Goal: Information Seeking & Learning: Find specific fact

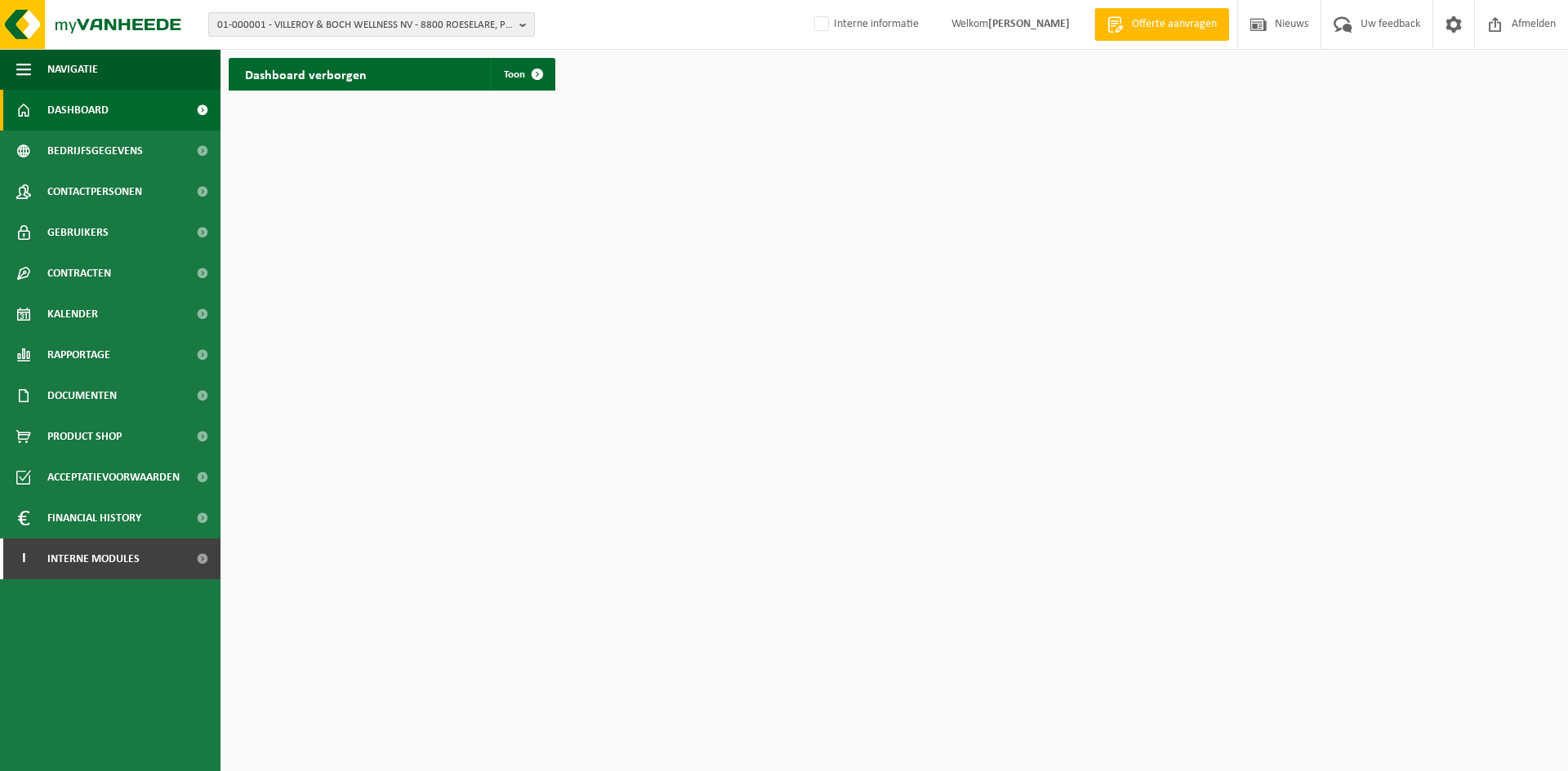
click at [251, 27] on span "01-000001 - VILLEROY & BOCH WELLNESS NV - 8800 ROESELARE, POPULIERSTRAAT 1" at bounding box center [364, 25] width 296 height 25
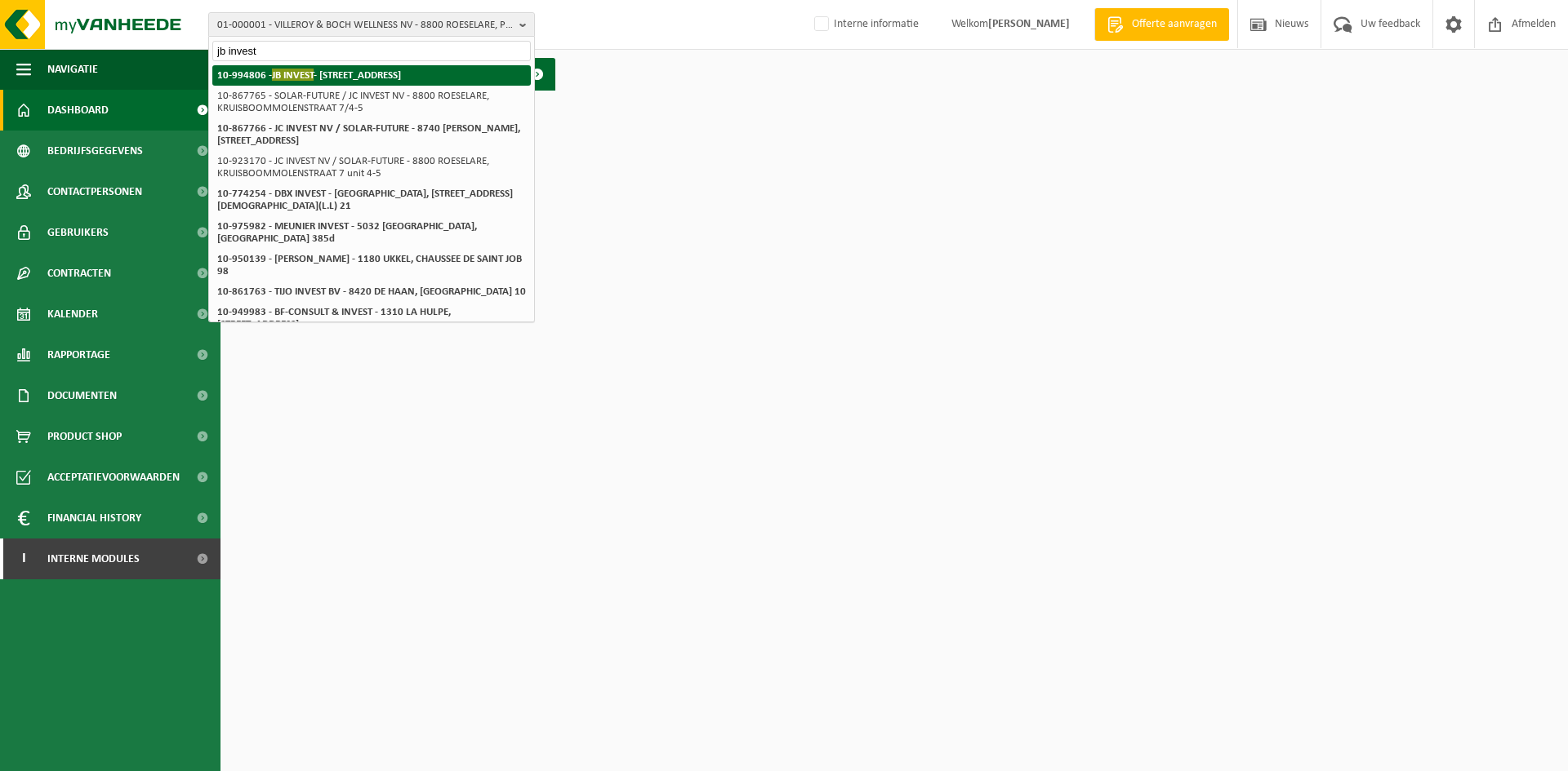
type input "jb invest"
click at [386, 73] on strong "10-994806 - JB INVEST - 8850 ARDOOIE, DROGENBROODSTRAAT 13" at bounding box center [308, 75] width 184 height 12
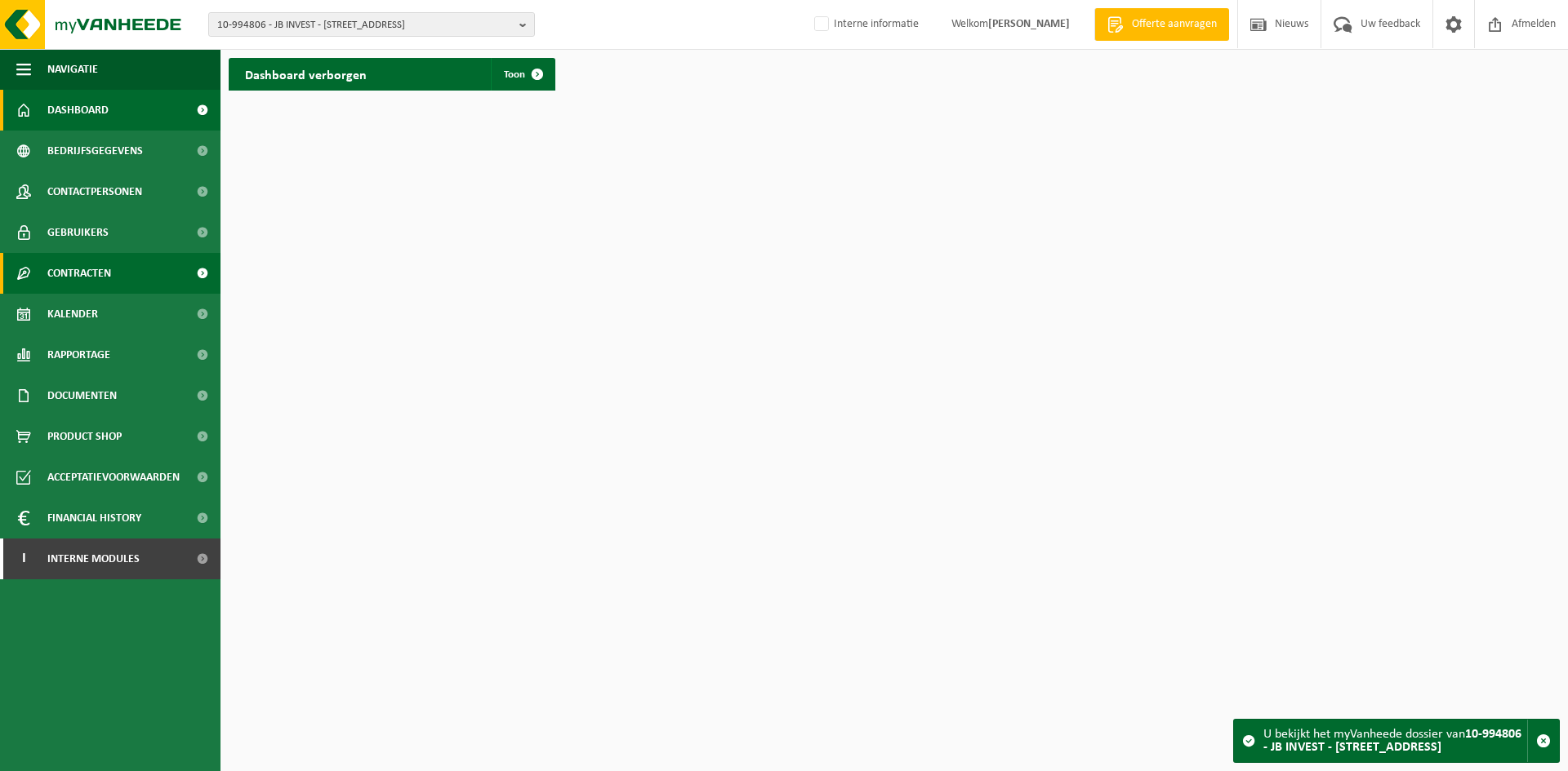
click at [145, 277] on link "Contracten" at bounding box center [110, 274] width 220 height 41
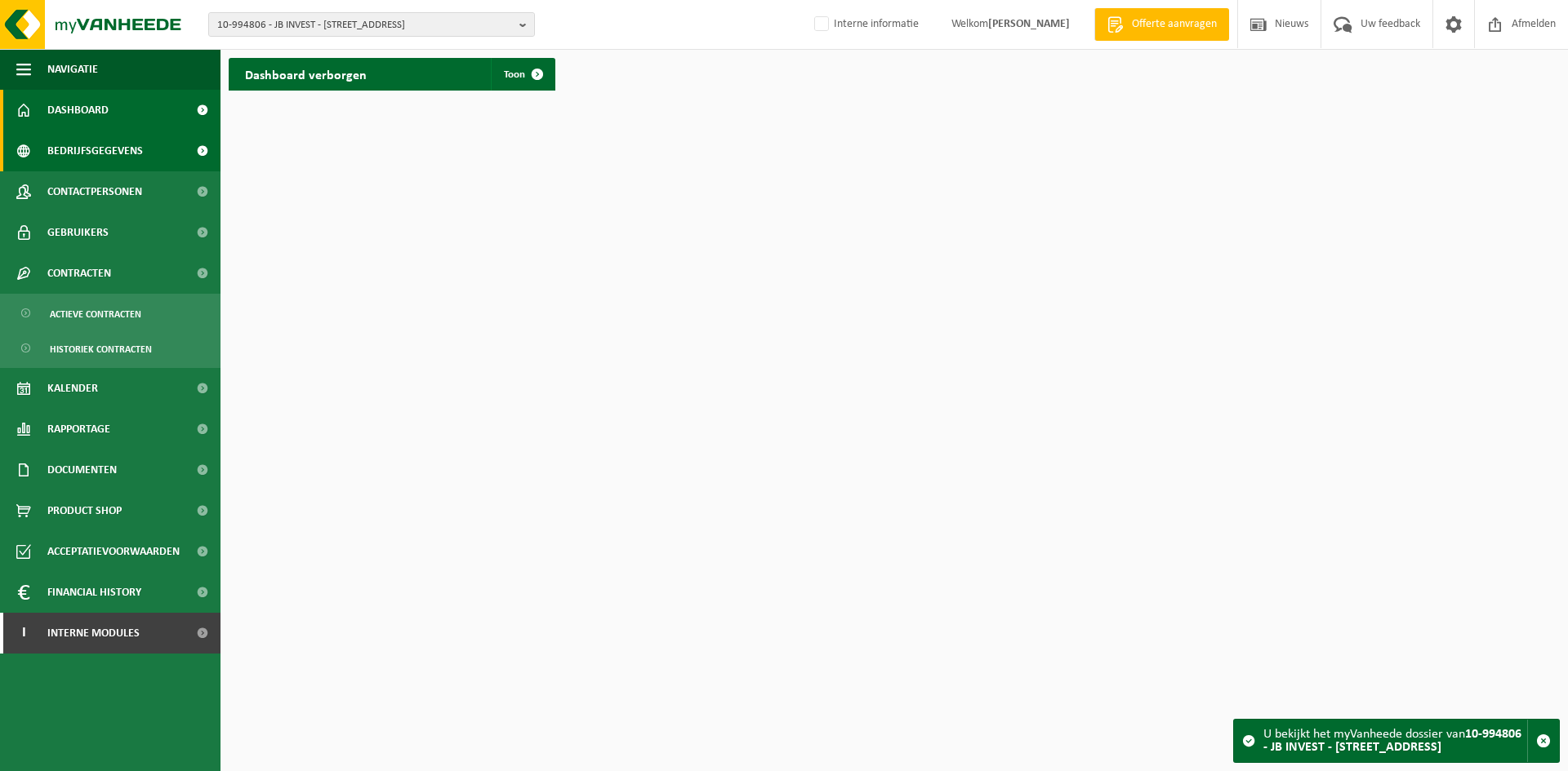
click at [157, 142] on link "Bedrijfsgegevens" at bounding box center [110, 151] width 220 height 41
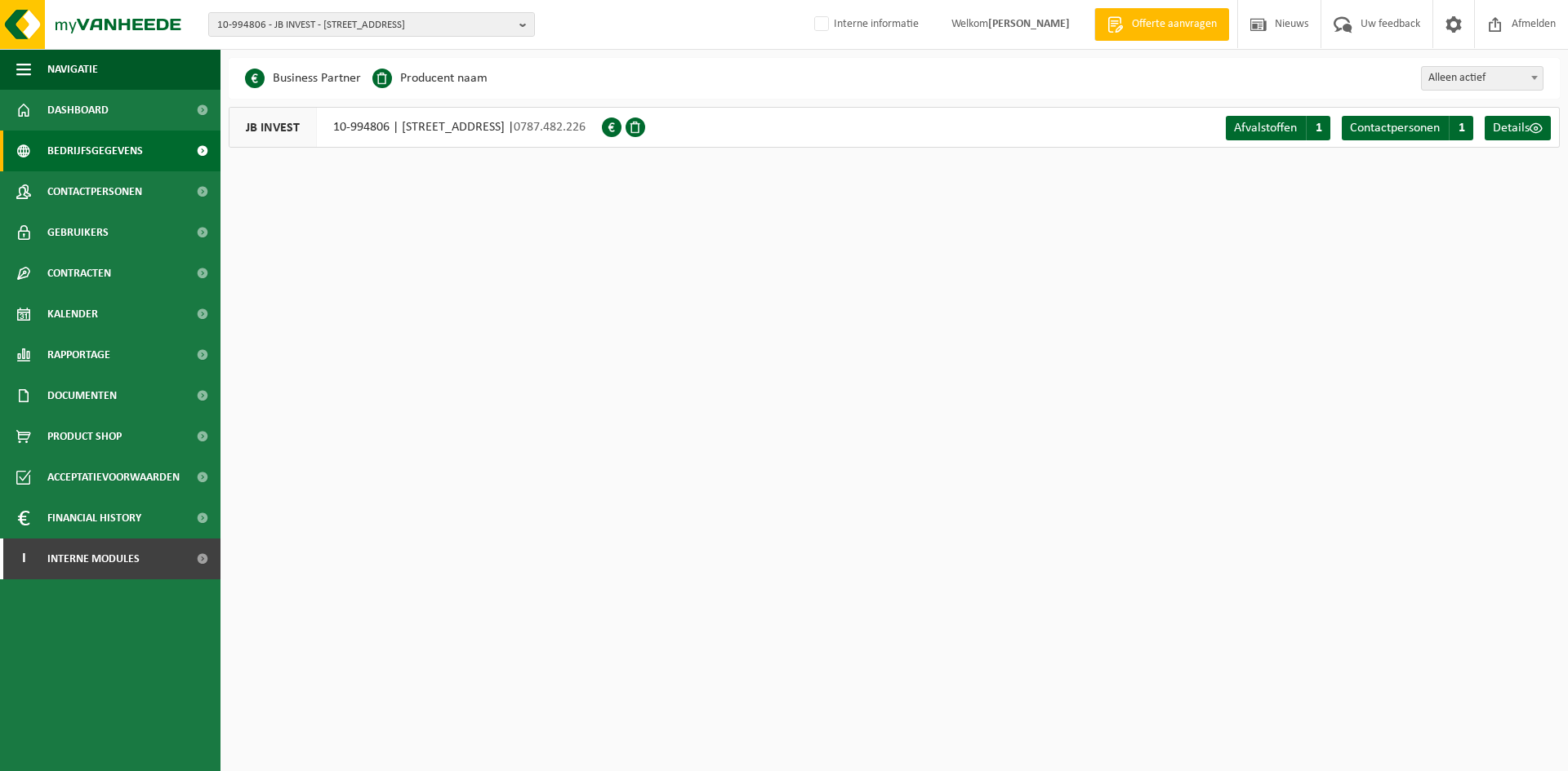
click at [602, 134] on div "JB INVEST 10-994806 | [STREET_ADDRESS] | 0787.482.226" at bounding box center [416, 128] width 373 height 41
click at [424, 124] on div "JB INVEST 10-994806 | DROGENBROODSTRAAT 13, 8850 ARDOOIE | 0787.482.226" at bounding box center [416, 128] width 373 height 41
click at [356, 133] on div "JB INVEST 10-994806 | DROGENBROODSTRAAT 13, 8850 ARDOOIE | 0787.482.226" at bounding box center [416, 128] width 373 height 41
drag, startPoint x: 328, startPoint y: 129, endPoint x: 392, endPoint y: 132, distance: 64.1
click at [392, 132] on div "JB INVEST 10-994806 | DROGENBROODSTRAAT 13, 8850 ARDOOIE | 0787.482.226" at bounding box center [416, 128] width 373 height 41
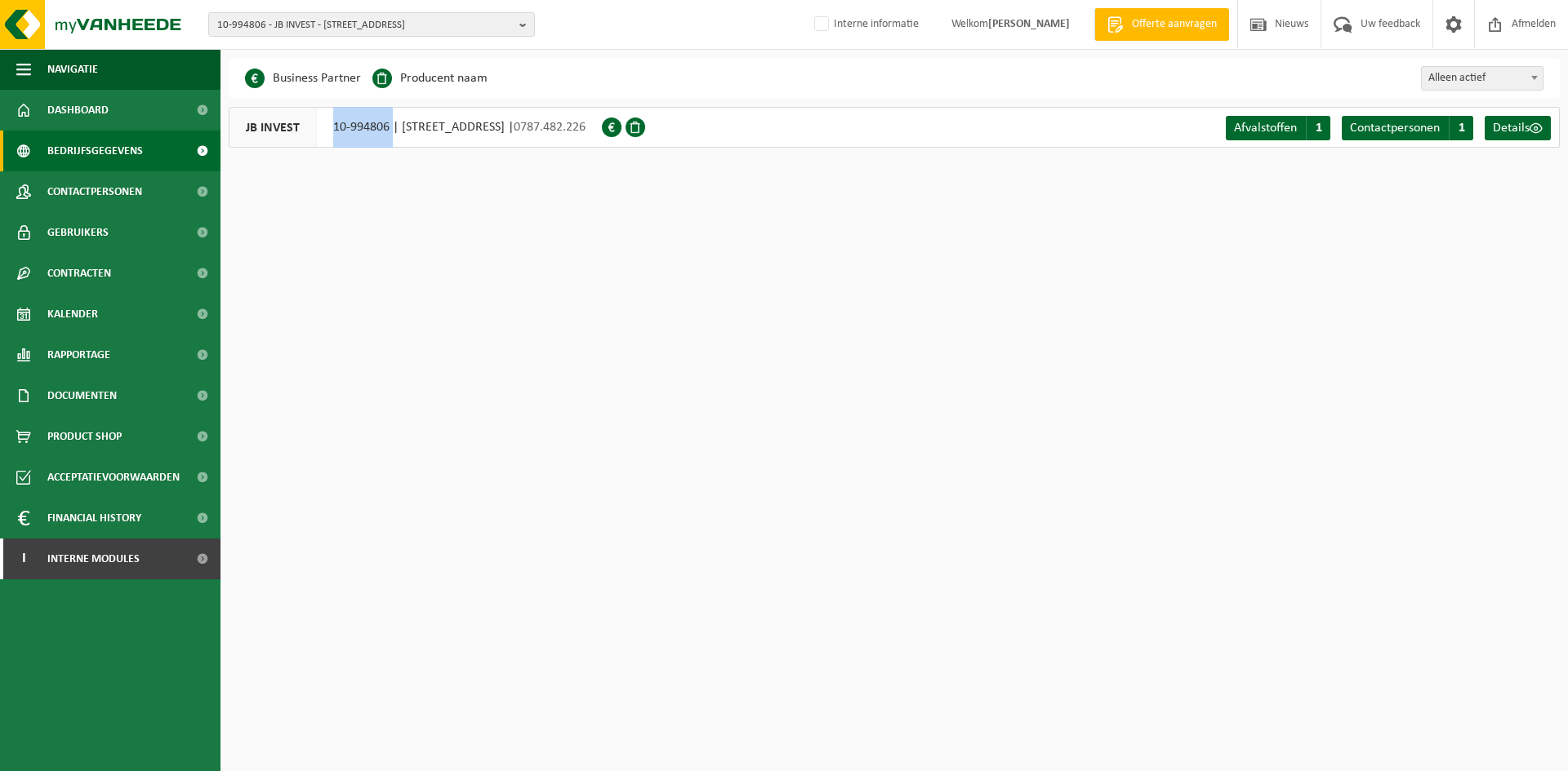
copy div "10-994806"
click at [84, 314] on span "Kalender" at bounding box center [73, 314] width 51 height 41
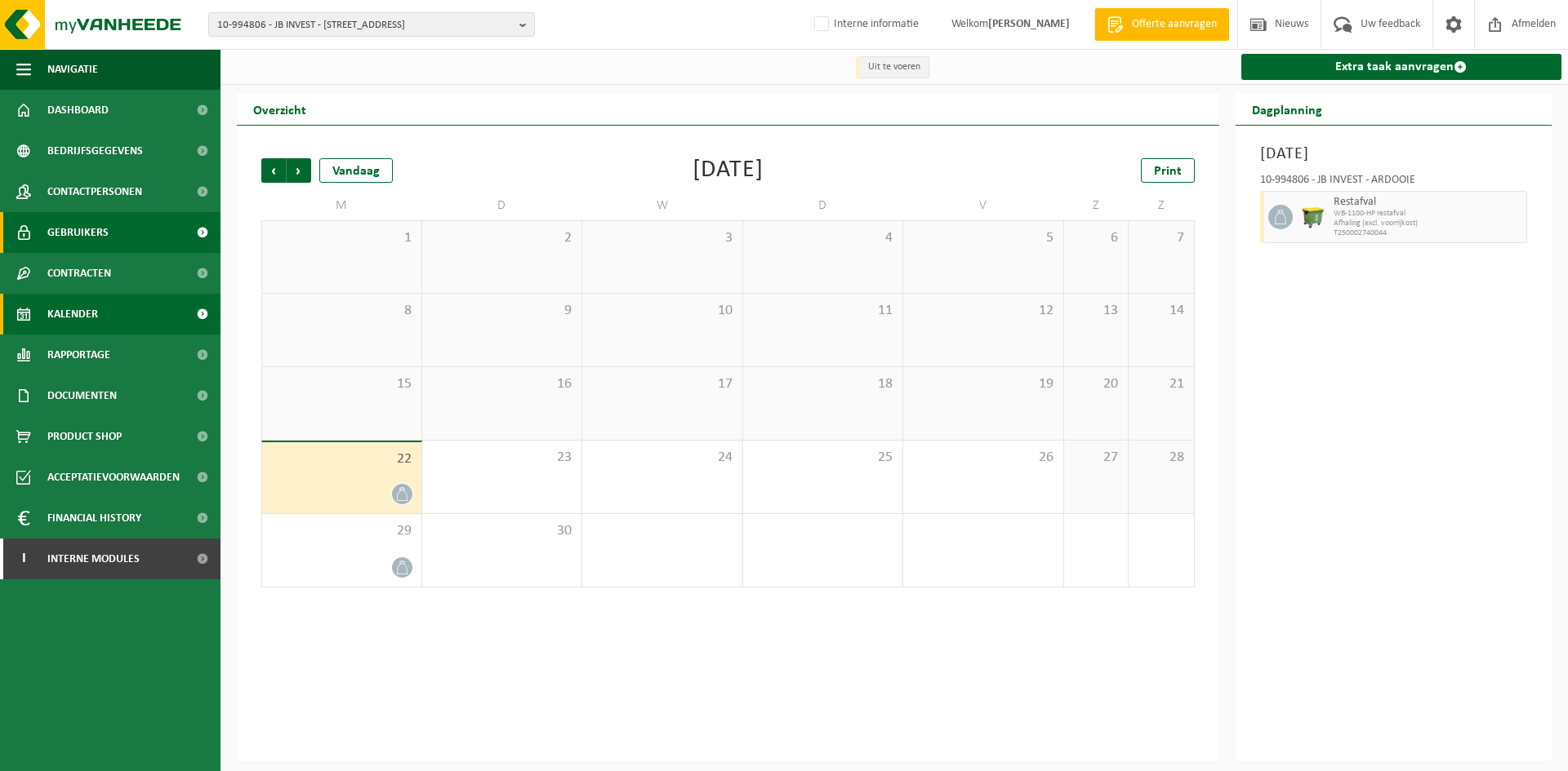
click at [71, 238] on span "Gebruikers" at bounding box center [78, 233] width 61 height 41
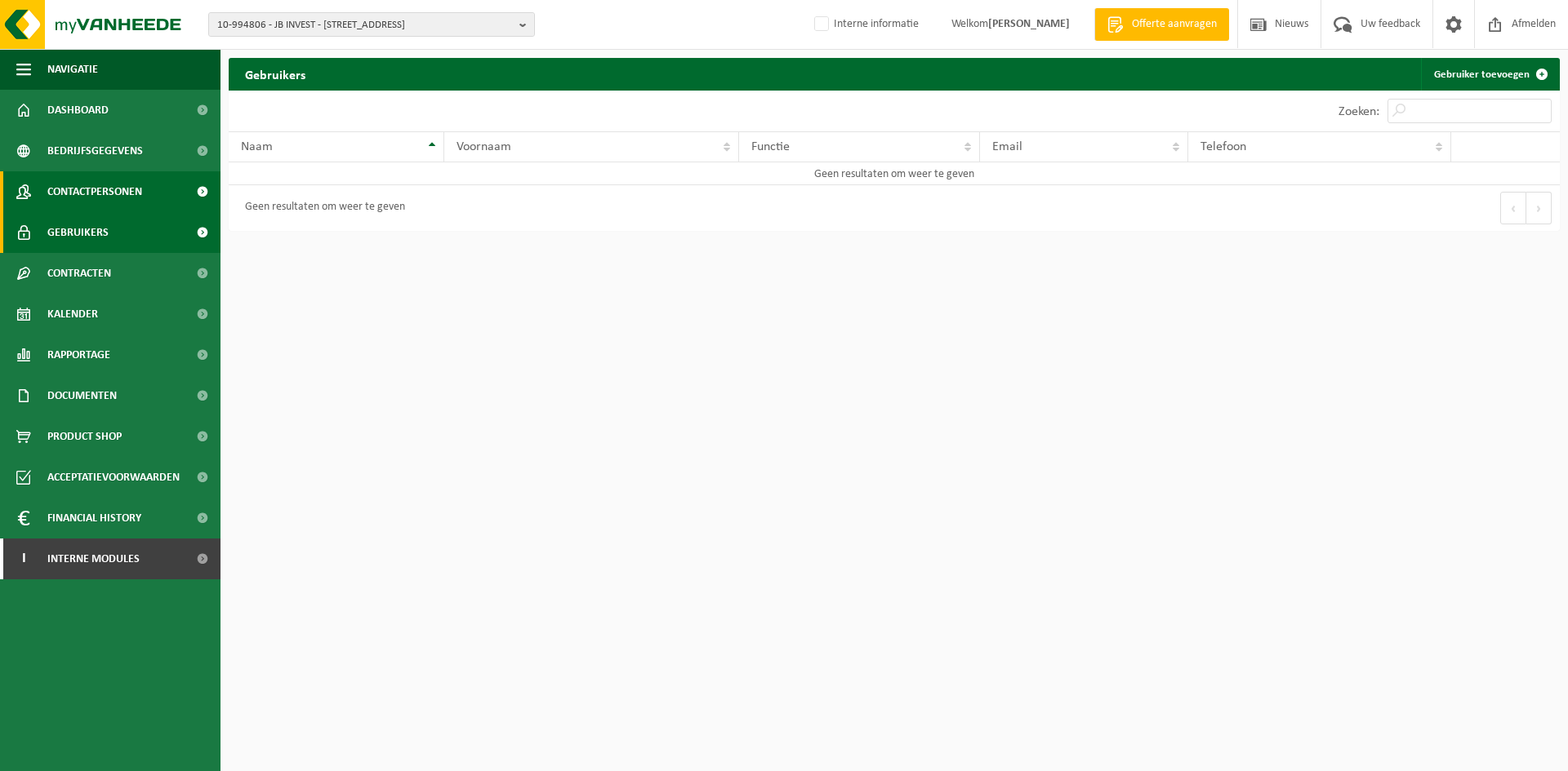
click at [100, 192] on span "Contactpersonen" at bounding box center [94, 193] width 94 height 41
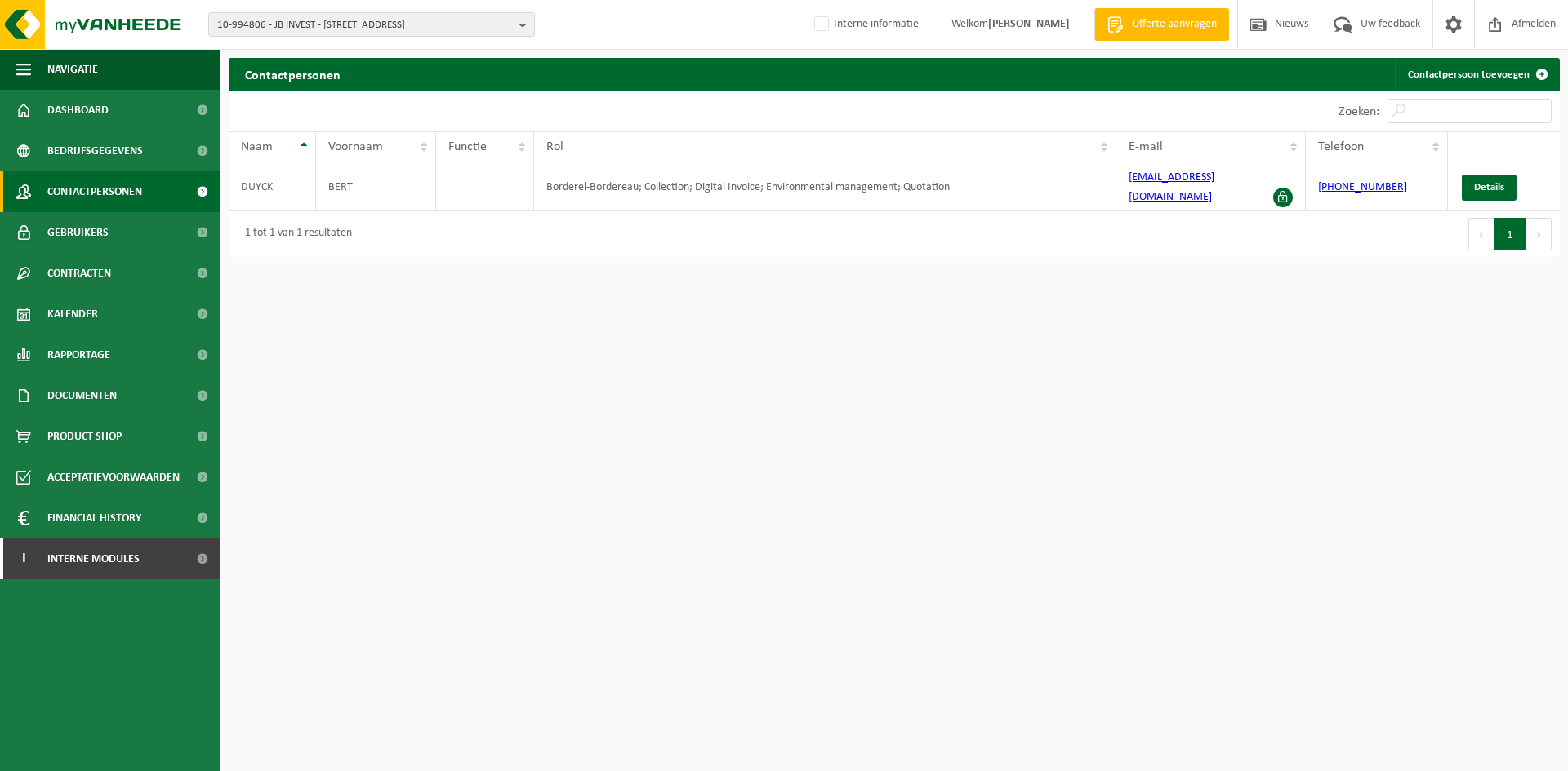
click at [68, 287] on span "Contracten" at bounding box center [79, 274] width 64 height 41
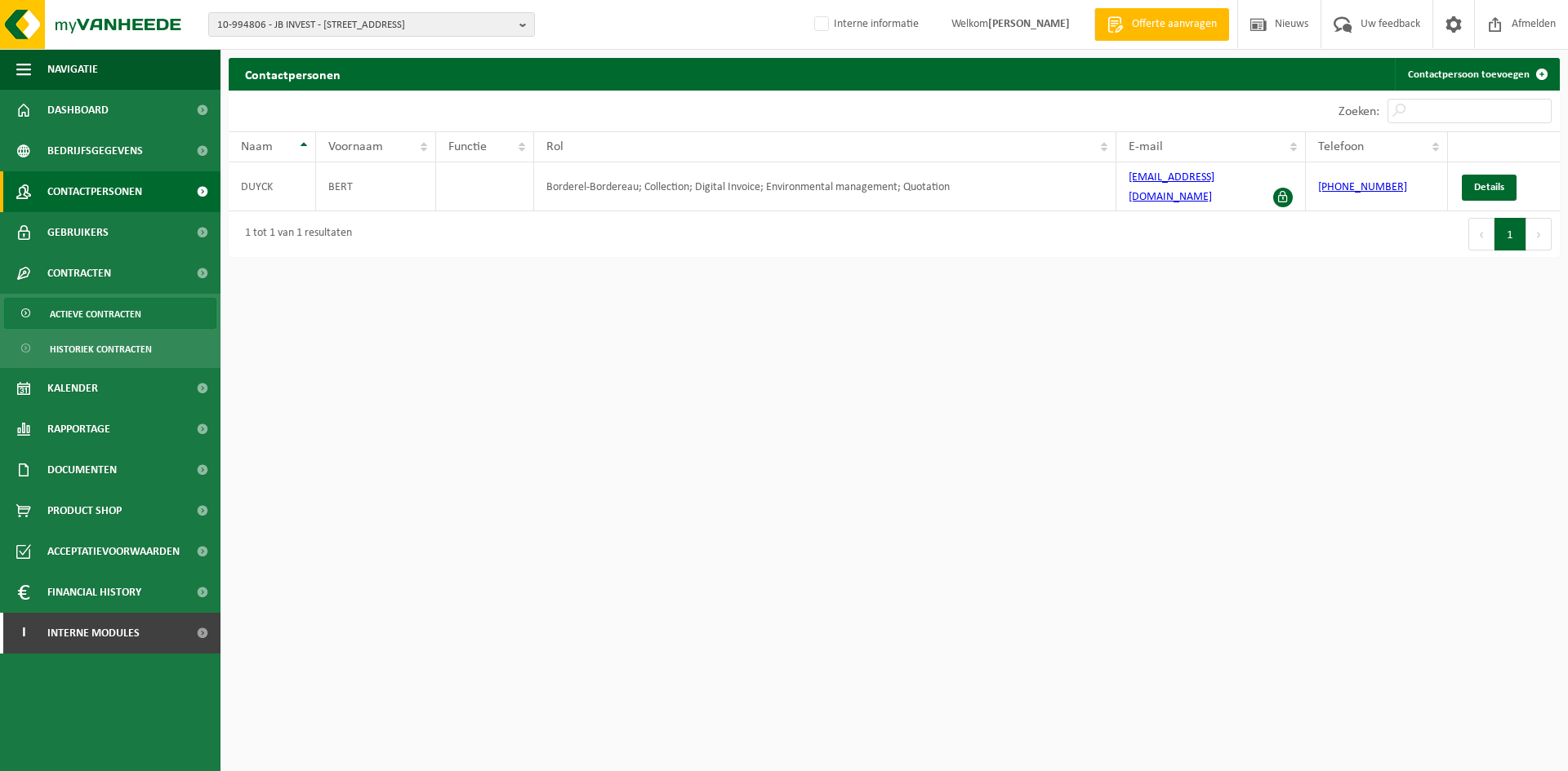
click at [99, 318] on span "Actieve contracten" at bounding box center [95, 314] width 91 height 31
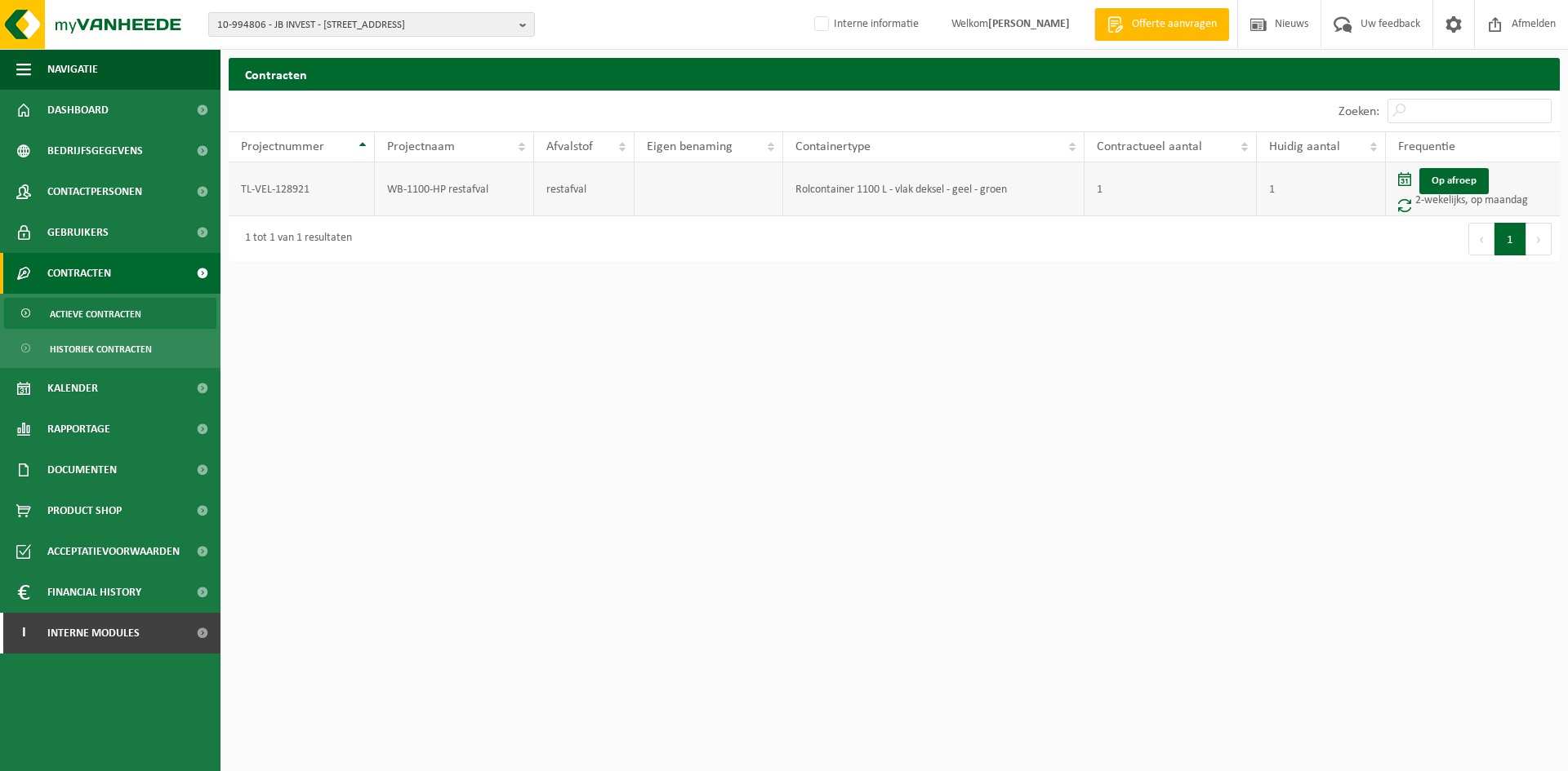
click at [273, 188] on td "TL-VEL-128921" at bounding box center [302, 189] width 146 height 54
copy td "TL-VEL-128921"
click at [260, 30] on span "10-994806 - JB INVEST - 8850 ARDOOIE, DROGENBROODSTRAAT 13" at bounding box center [364, 25] width 296 height 25
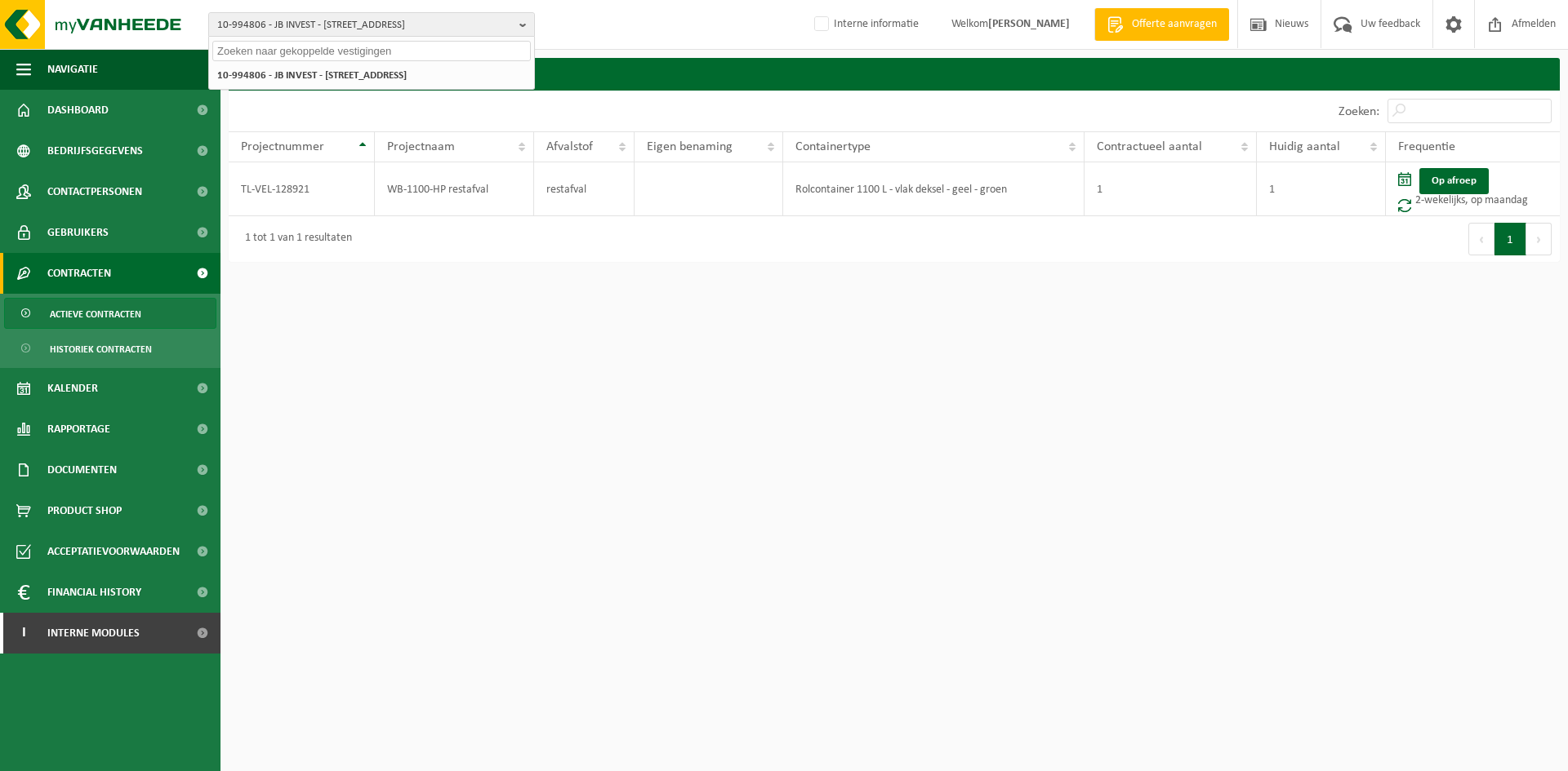
paste input "01-200465"
type input "01-200465"
click at [303, 81] on strong "01-200465 - PLANOFURN NV - 8790 WAREGEM, INDUSTRIELAAN 60" at bounding box center [365, 75] width 298 height 12
